Goal: Check status: Check status

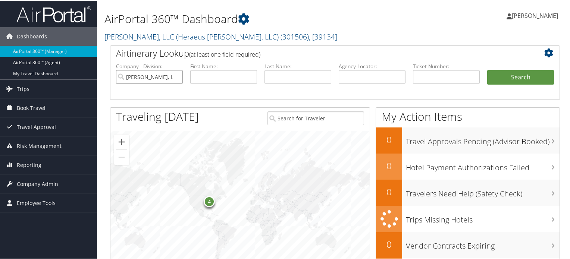
click at [175, 75] on input "Kulzer, LLC (Heraeus Kulzer, LLC)" at bounding box center [149, 76] width 67 height 14
click at [357, 82] on input "text" at bounding box center [372, 76] width 67 height 14
paste input "DNFZPX"
type input "DNFZPX"
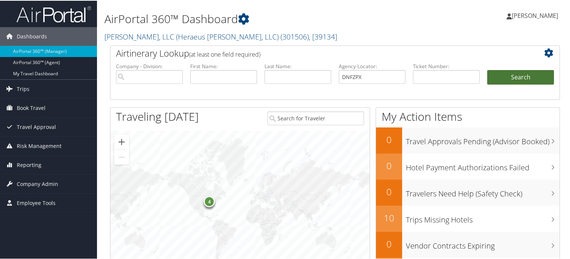
click at [503, 74] on button "Search" at bounding box center [520, 76] width 67 height 15
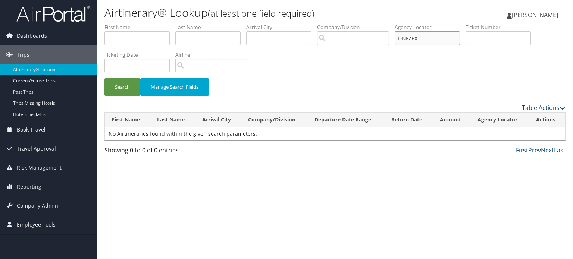
click at [432, 43] on input "DNFZPX" at bounding box center [427, 38] width 65 height 14
click at [125, 87] on button "Search" at bounding box center [122, 87] width 36 height 18
click at [438, 33] on input "DNFZPX" at bounding box center [427, 38] width 65 height 14
drag, startPoint x: 438, startPoint y: 33, endPoint x: 403, endPoint y: 39, distance: 36.0
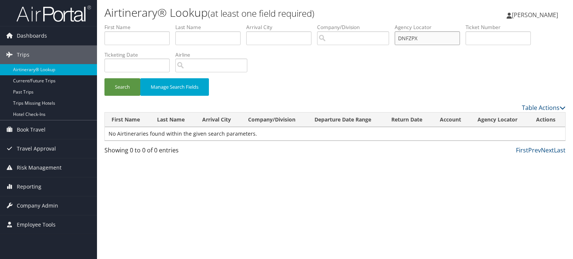
click at [403, 39] on input "DNFZPX" at bounding box center [427, 38] width 65 height 14
paste input "DNFZPX"
type input "DNFZPX"
click at [147, 81] on button "Manage Search Fields" at bounding box center [174, 87] width 69 height 18
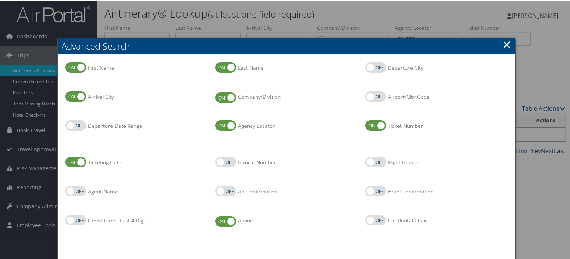
click at [504, 41] on link "×" at bounding box center [507, 43] width 9 height 15
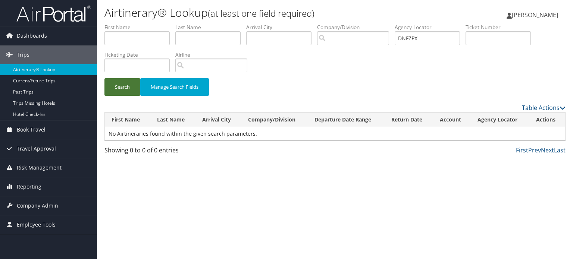
click at [124, 84] on button "Search" at bounding box center [122, 87] width 36 height 18
click at [46, 31] on link "Dashboards" at bounding box center [48, 35] width 97 height 19
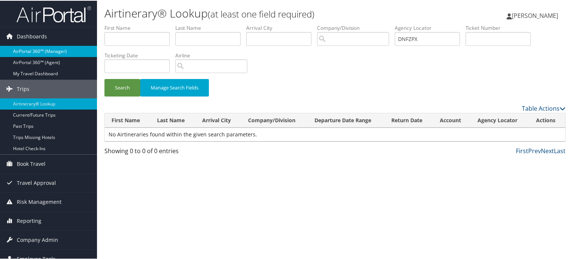
click at [42, 50] on link "AirPortal 360™ (Manager)" at bounding box center [48, 50] width 97 height 11
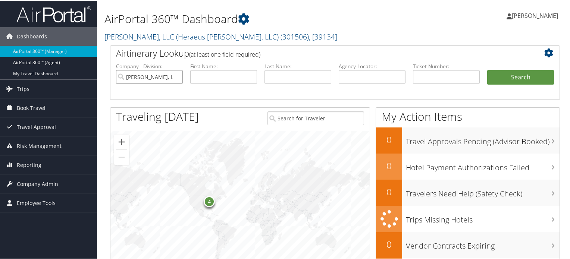
click at [177, 77] on input "Kulzer, LLC (Heraeus Kulzer, LLC)" at bounding box center [149, 76] width 67 height 14
click at [399, 82] on input "text" at bounding box center [372, 76] width 67 height 14
paste input "DNFZPX"
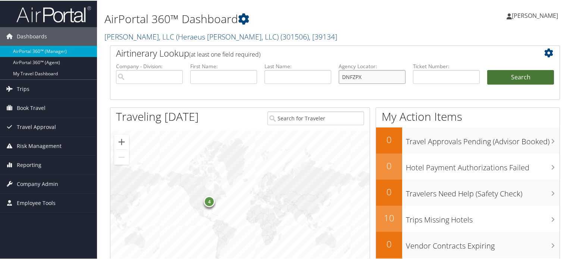
type input "DNFZPX"
click at [534, 73] on button "Search" at bounding box center [520, 76] width 67 height 15
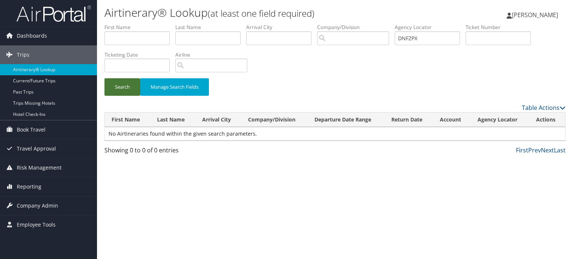
click at [119, 93] on button "Search" at bounding box center [122, 87] width 36 height 18
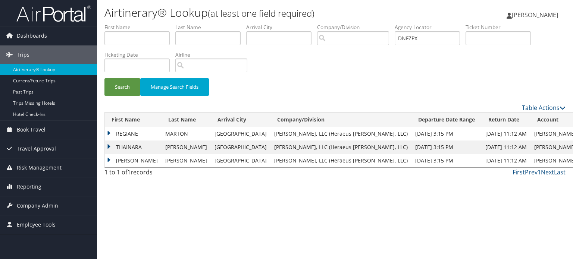
click at [107, 134] on td "REGIANE" at bounding box center [133, 133] width 57 height 13
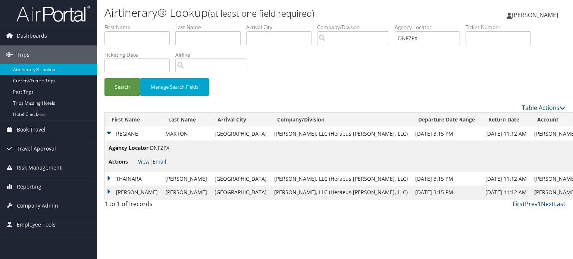
click at [143, 164] on link "View" at bounding box center [144, 161] width 12 height 7
click at [109, 132] on td "REGIANE" at bounding box center [133, 133] width 57 height 13
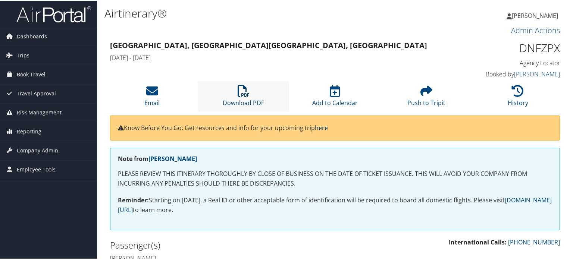
click at [246, 95] on icon at bounding box center [244, 90] width 12 height 12
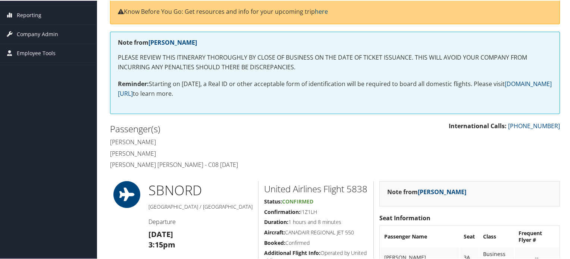
scroll to position [131, 0]
